Goal: Task Accomplishment & Management: Manage account settings

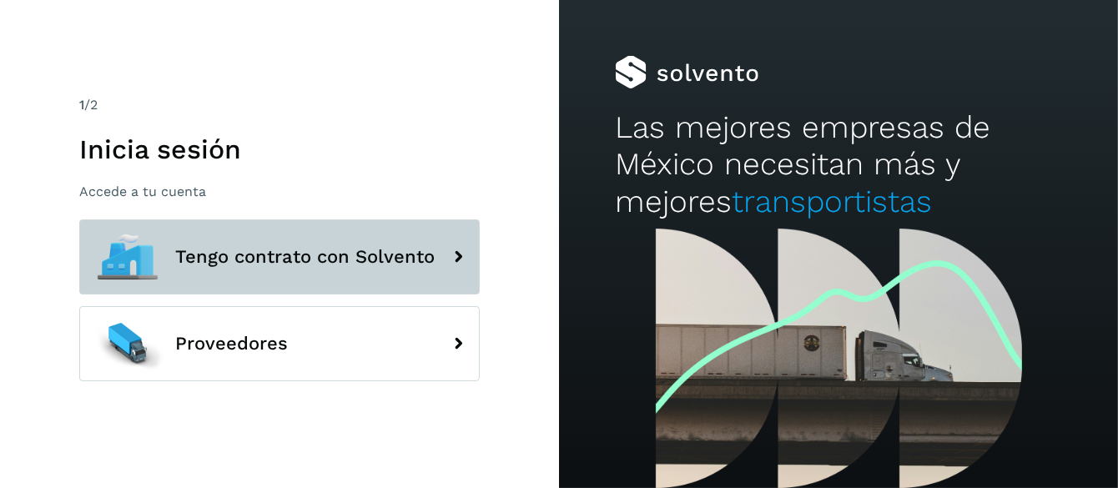
click at [334, 263] on span "Tengo contrato con Solvento" at bounding box center [305, 257] width 260 height 20
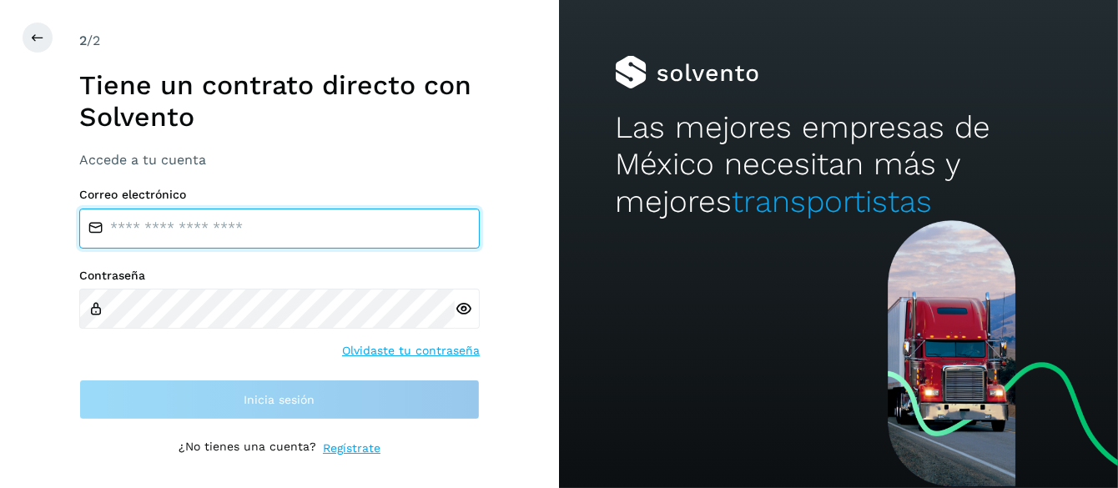
click at [201, 233] on input "email" at bounding box center [279, 229] width 401 height 40
type input "**********"
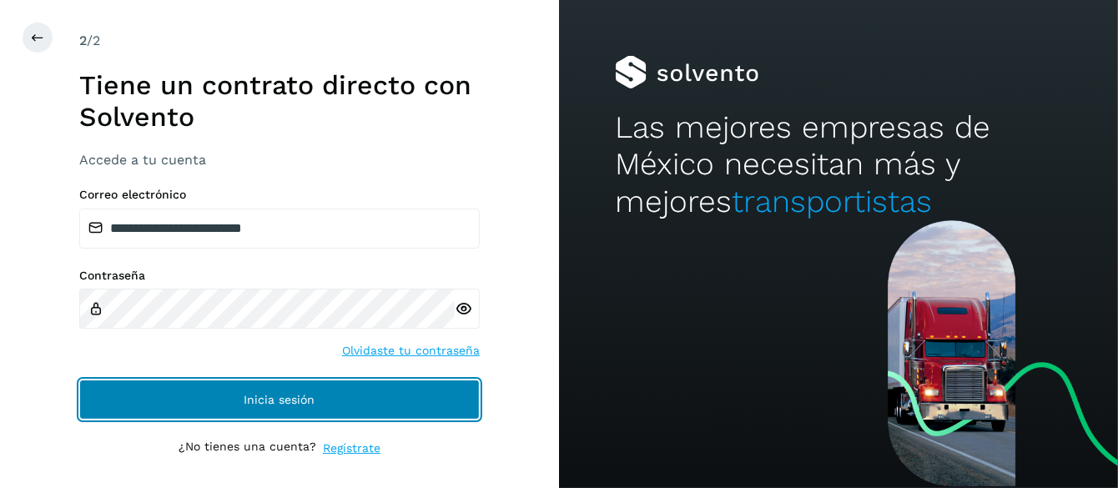
click at [284, 402] on span "Inicia sesión" at bounding box center [280, 400] width 71 height 12
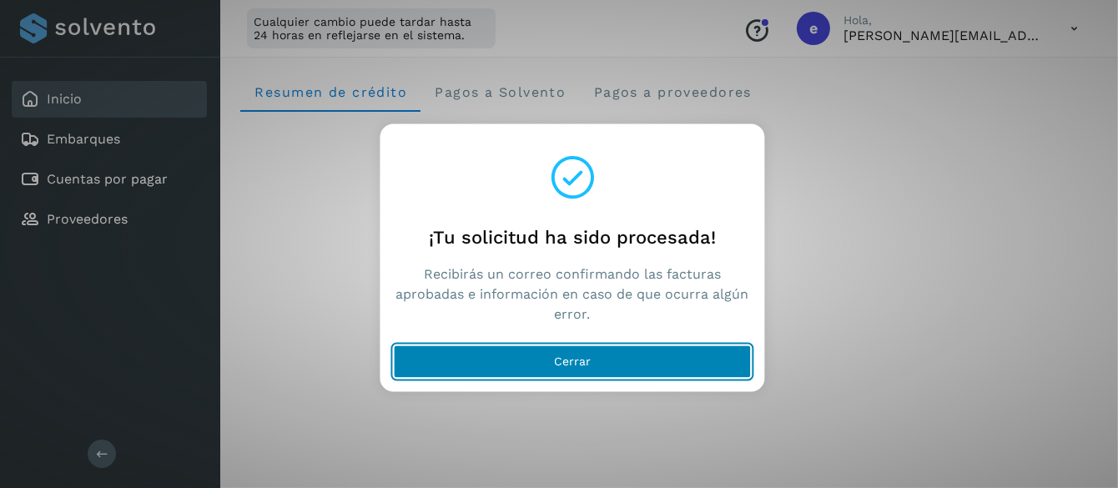
click at [572, 362] on span "Cerrar" at bounding box center [572, 362] width 37 height 12
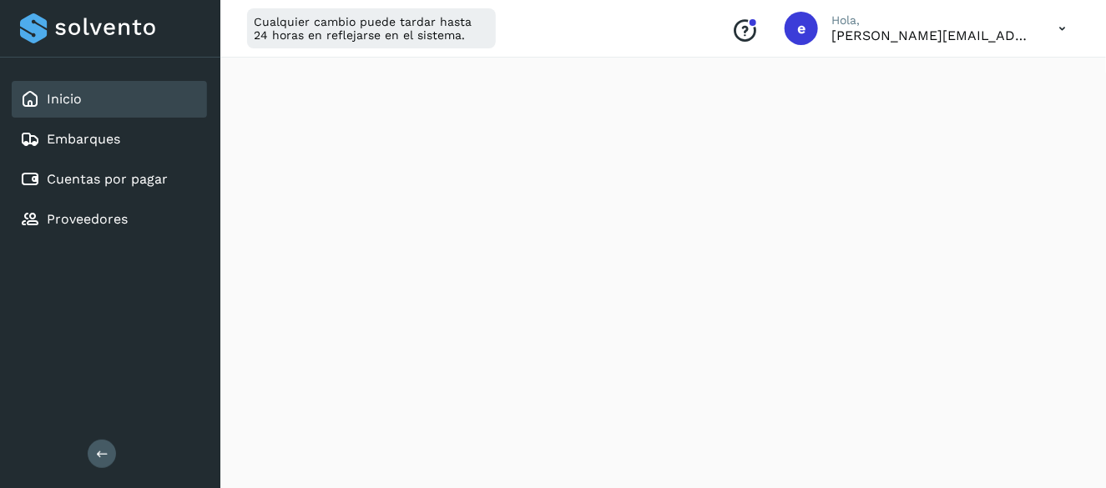
scroll to position [167, 0]
click at [1063, 24] on icon at bounding box center [1062, 29] width 34 height 34
click at [956, 108] on div "Cerrar sesión" at bounding box center [979, 108] width 199 height 32
